Goal: Information Seeking & Learning: Find specific fact

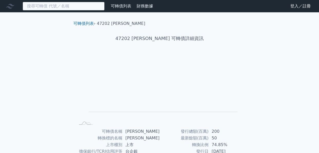
click at [75, 7] on input at bounding box center [64, 6] width 82 height 9
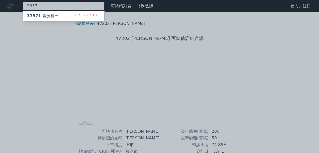
type input "3357"
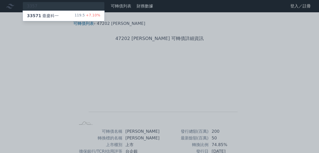
click at [77, 12] on div "33571 臺慶科一 119.5 +7.10%" at bounding box center [64, 16] width 82 height 10
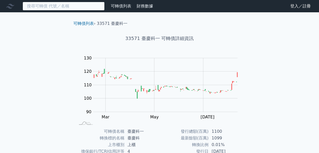
click at [61, 6] on input at bounding box center [64, 6] width 82 height 9
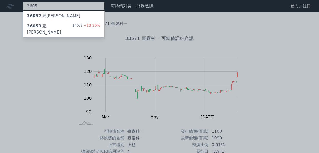
type input "3605"
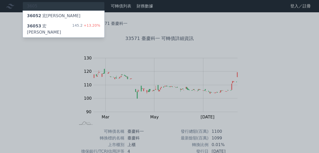
click at [78, 27] on div "145.2 +13.20%" at bounding box center [86, 29] width 28 height 12
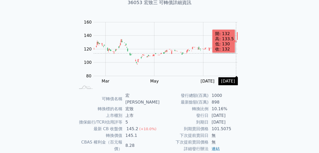
scroll to position [84, 0]
